Goal: Task Accomplishment & Management: Complete application form

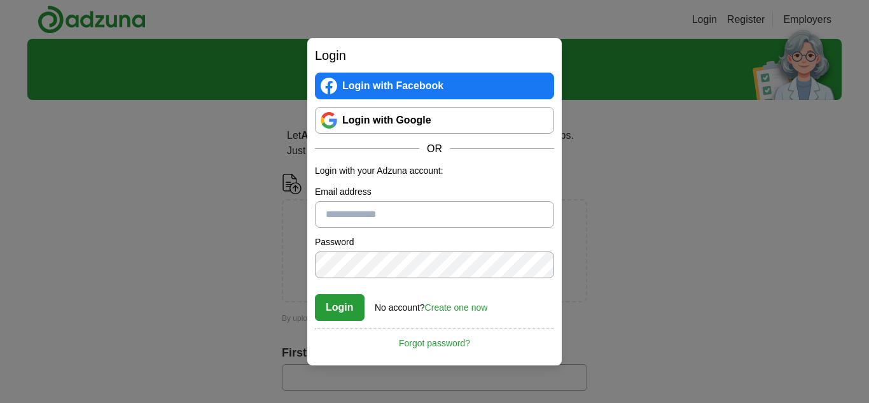
click at [357, 214] on input "Email address" at bounding box center [434, 214] width 239 height 27
type input "**********"
click at [337, 319] on button "Login" at bounding box center [340, 307] width 50 height 27
click at [343, 306] on button "Login" at bounding box center [340, 307] width 50 height 27
click at [342, 312] on button "Login" at bounding box center [340, 307] width 50 height 27
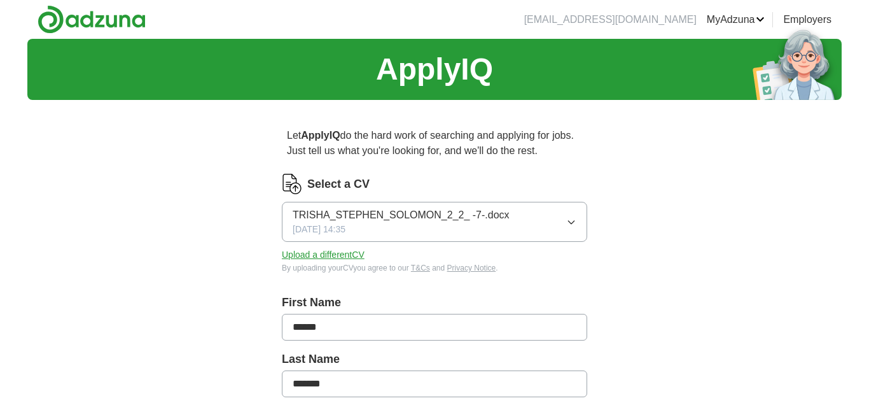
click at [0, 0] on link "ApplyIQ" at bounding box center [0, 0] width 0 height 0
